Goal: Use online tool/utility

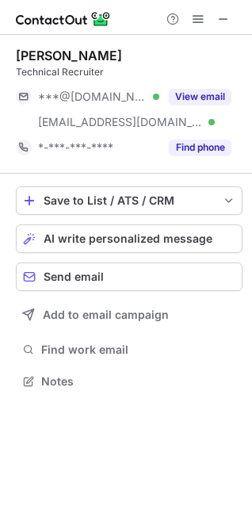
scroll to position [369, 252]
click at [191, 17] on button at bounding box center [198, 19] width 19 height 19
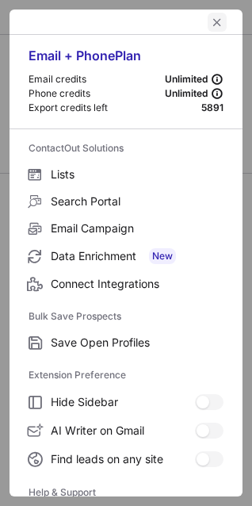
click at [208, 21] on button "left-button" at bounding box center [217, 22] width 19 height 19
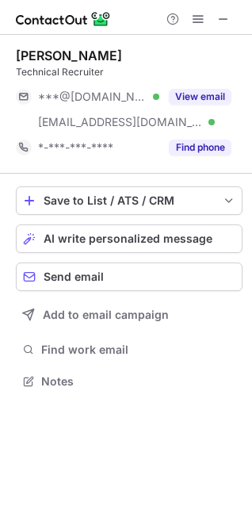
click at [79, 260] on div "Save to List / ATS / CRM List Select Lever Connect Greenhouse Connect Salesforc…" at bounding box center [129, 289] width 227 height 231
click at [197, 24] on span at bounding box center [198, 19] width 13 height 13
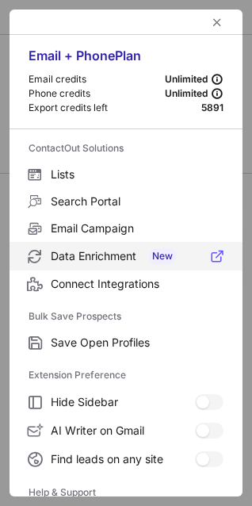
click at [82, 255] on span "Data Enrichment New" at bounding box center [137, 256] width 173 height 16
